Goal: Task Accomplishment & Management: Manage account settings

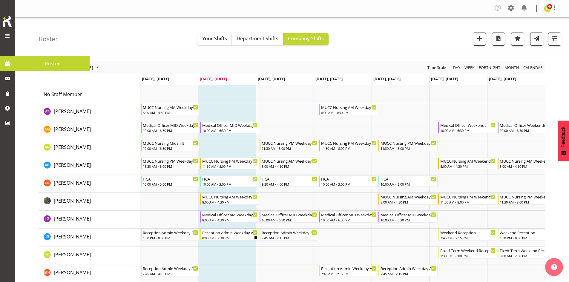
click at [7, 62] on span at bounding box center [7, 63] width 9 height 9
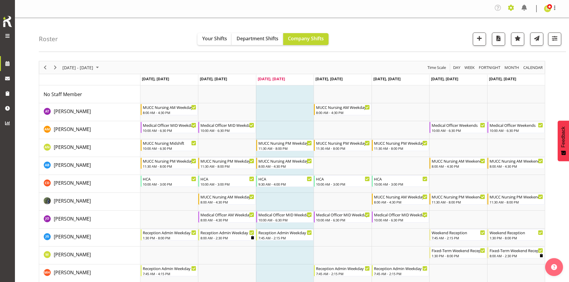
click at [512, 8] on span at bounding box center [512, 8] width 10 height 10
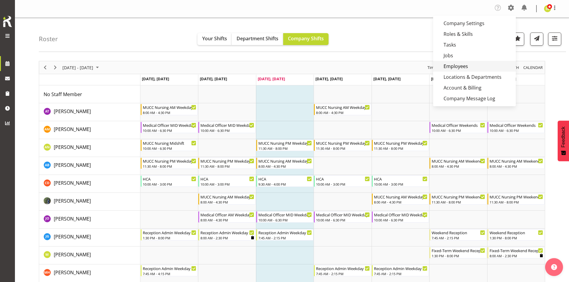
click at [462, 63] on link "Employees" at bounding box center [474, 66] width 83 height 11
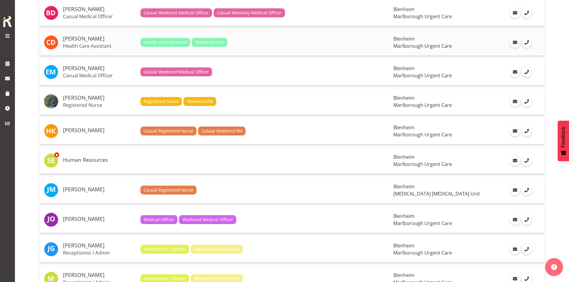
scroll to position [209, 0]
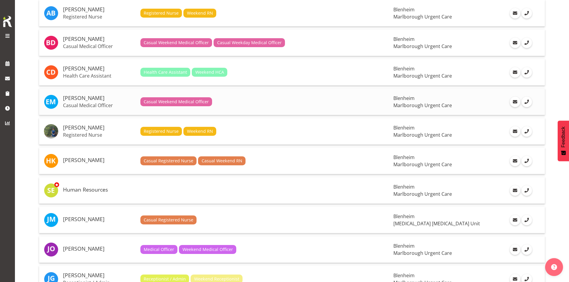
click at [90, 106] on p "Casual Medical Officer" at bounding box center [99, 106] width 73 height 6
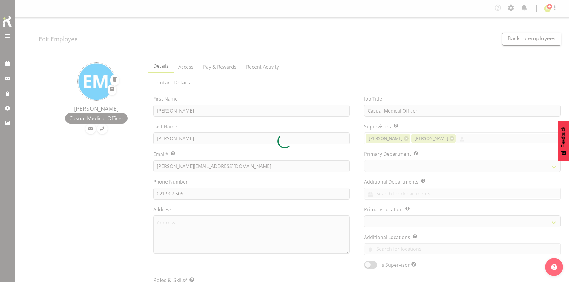
select select "TimelineWeek"
select select "925"
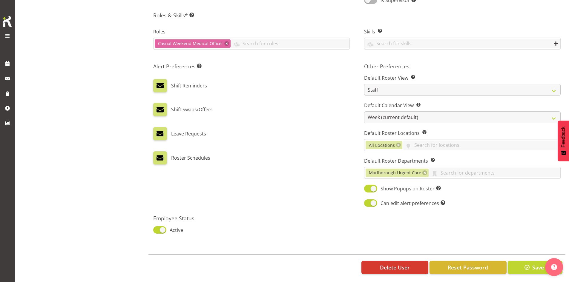
scroll to position [271, 0]
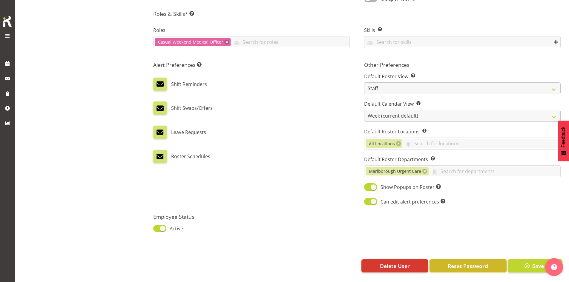
click at [457, 262] on span "Reset Password" at bounding box center [468, 266] width 40 height 8
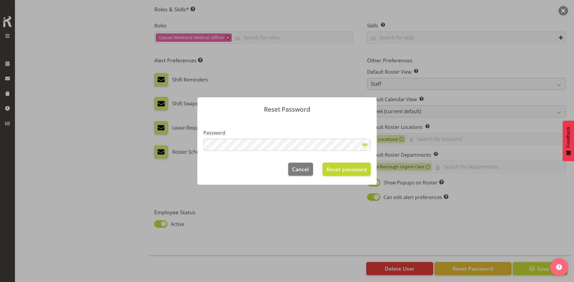
click at [364, 145] on span at bounding box center [365, 145] width 12 height 12
click at [346, 169] on span "Reset password" at bounding box center [346, 170] width 40 height 8
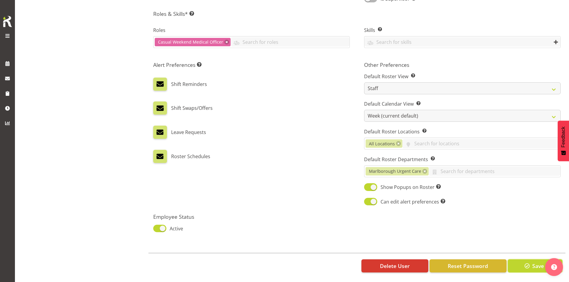
click at [521, 260] on button "Save" at bounding box center [535, 266] width 55 height 13
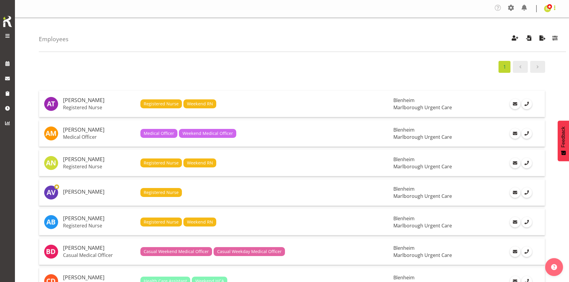
click at [552, 10] on span at bounding box center [555, 7] width 7 height 7
click at [533, 37] on link "Log Out" at bounding box center [529, 33] width 57 height 11
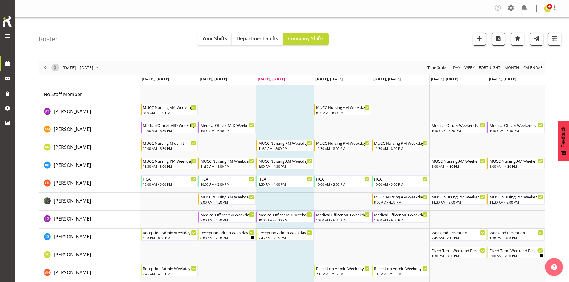
click at [55, 66] on span "Next" at bounding box center [55, 67] width 7 height 7
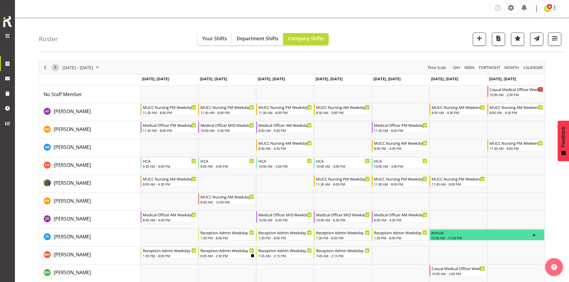
click at [54, 66] on span "Next" at bounding box center [55, 67] width 7 height 7
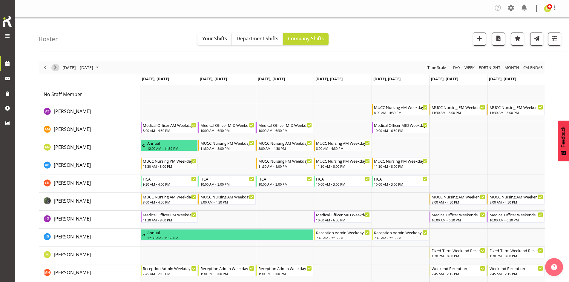
click at [54, 66] on span "Next" at bounding box center [55, 67] width 7 height 7
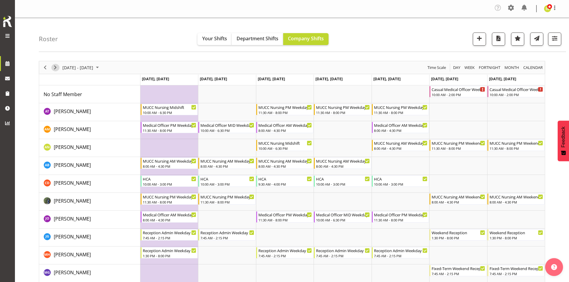
click at [54, 66] on span "Next" at bounding box center [55, 67] width 7 height 7
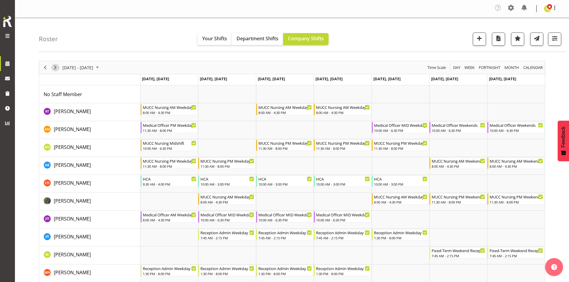
click at [54, 66] on span "Next" at bounding box center [55, 67] width 7 height 7
